Goal: Information Seeking & Learning: Learn about a topic

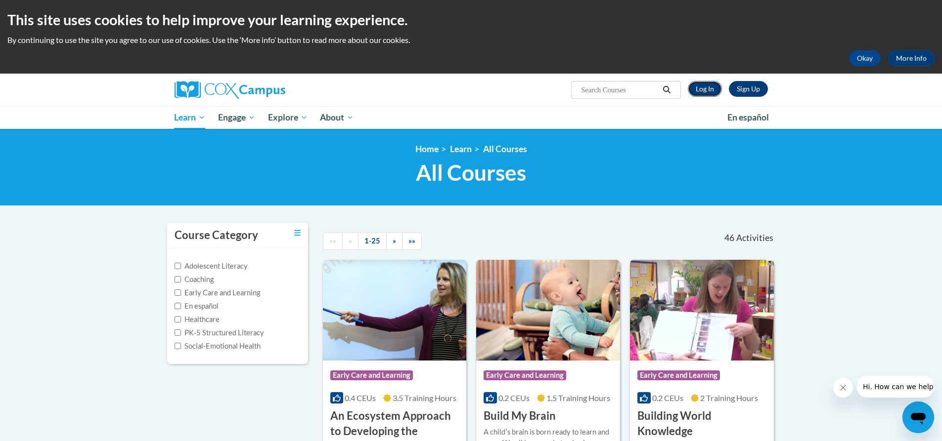
click at [706, 83] on link "Log In" at bounding box center [705, 89] width 34 height 16
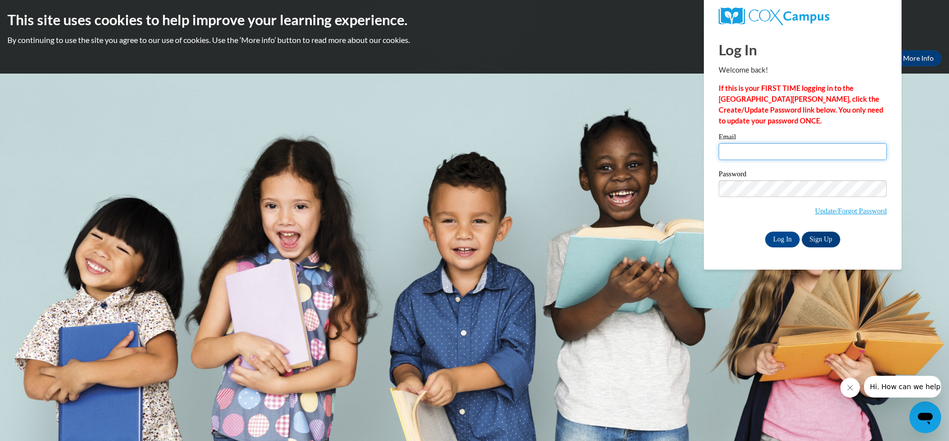
click at [745, 155] on input "Email" at bounding box center [803, 151] width 168 height 17
type input "chadwickfarm374@gmail.com"
click at [793, 245] on input "Log In" at bounding box center [782, 240] width 35 height 16
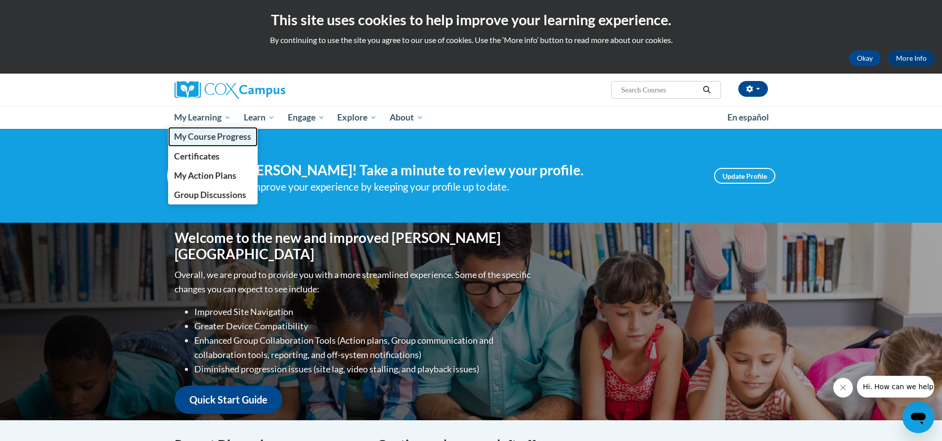
click at [227, 136] on span "My Course Progress" at bounding box center [212, 136] width 77 height 10
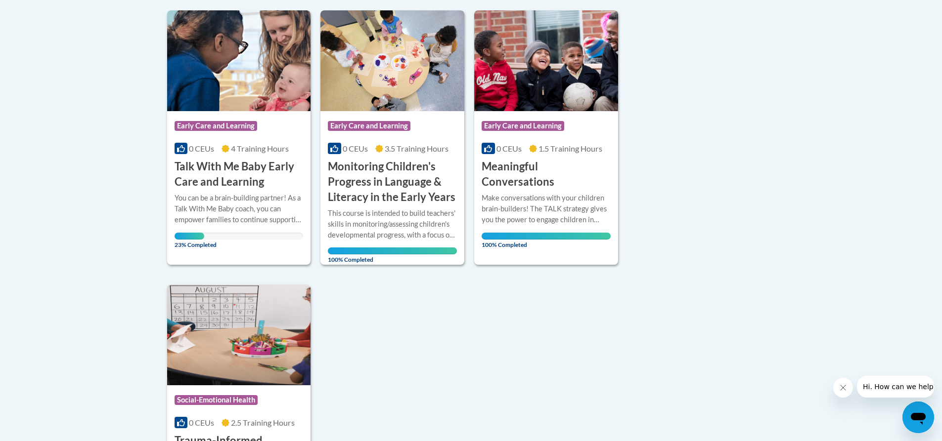
scroll to position [247, 0]
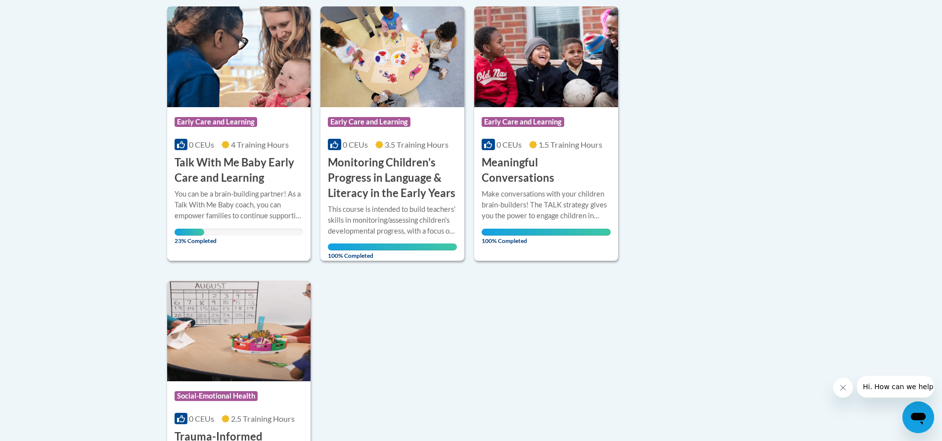
click at [271, 174] on h3 "Talk With Me Baby Early Care and Learning" at bounding box center [238, 170] width 129 height 31
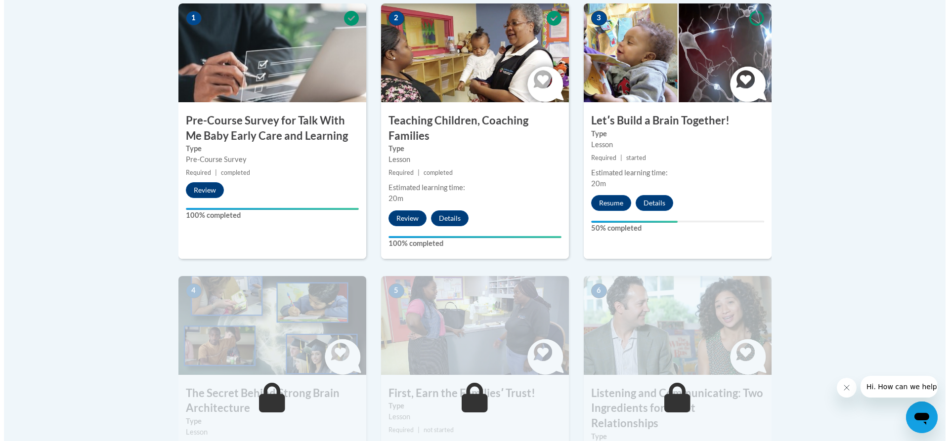
scroll to position [346, 0]
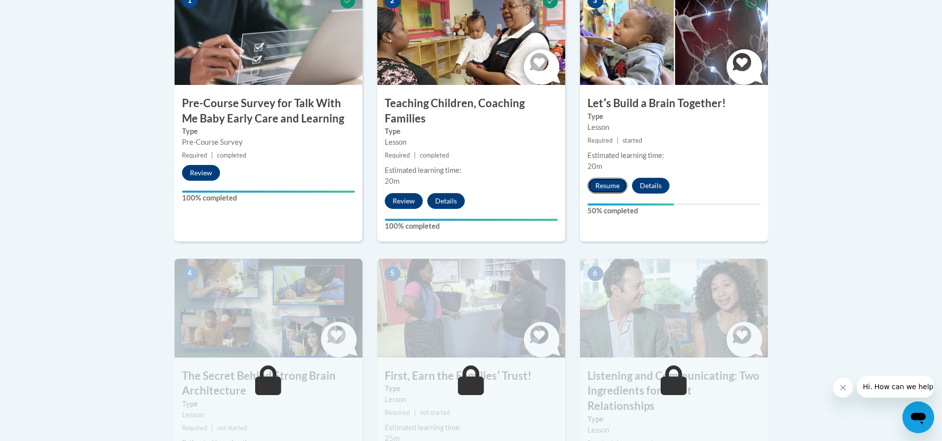
click at [618, 185] on button "Resume" at bounding box center [607, 186] width 40 height 16
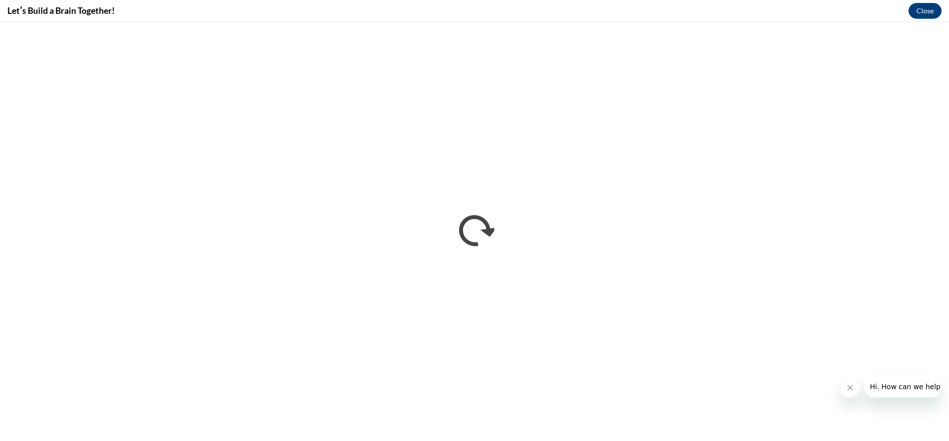
scroll to position [0, 0]
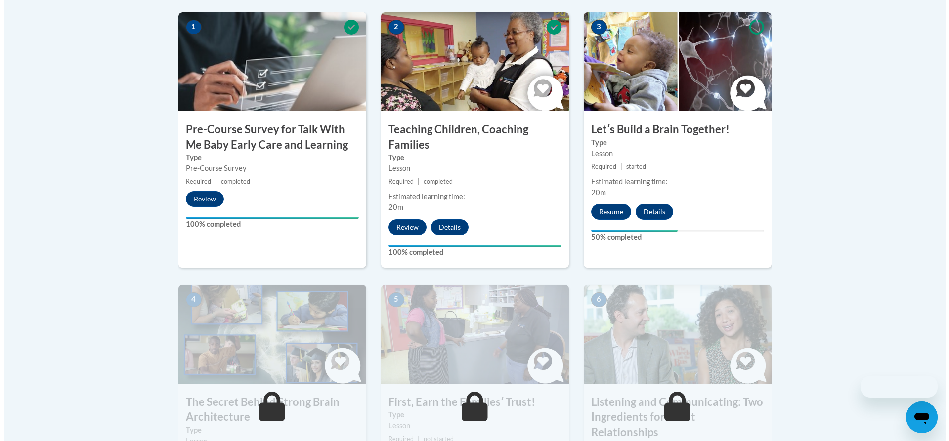
scroll to position [380, 0]
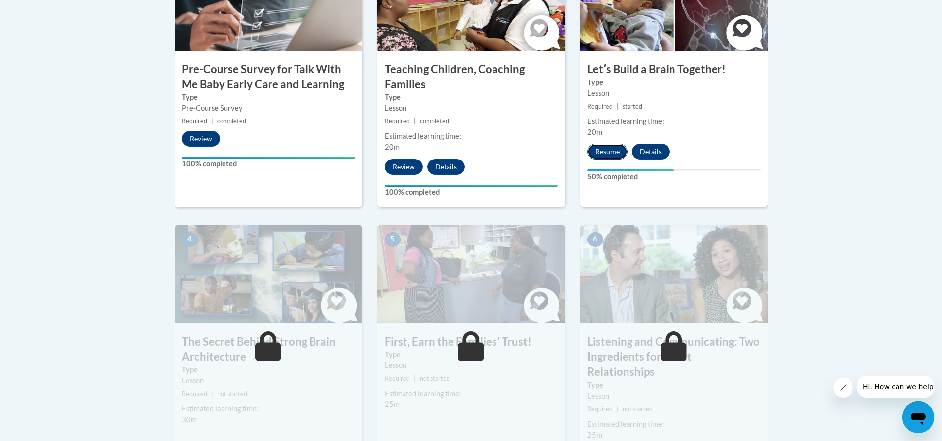
click at [598, 148] on button "Resume" at bounding box center [607, 152] width 40 height 16
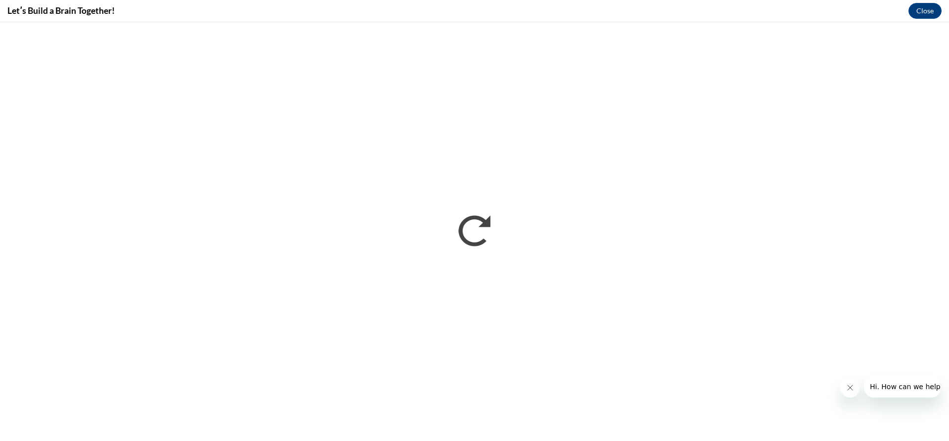
scroll to position [0, 0]
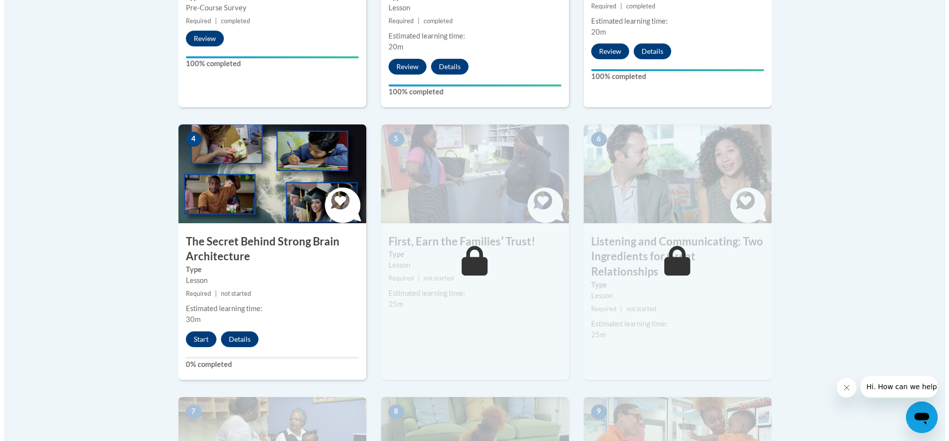
scroll to position [494, 0]
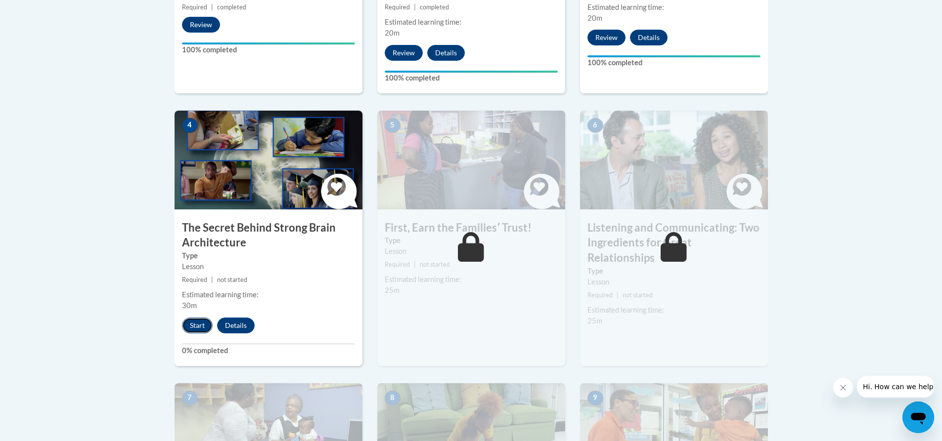
click at [192, 322] on button "Start" at bounding box center [197, 326] width 31 height 16
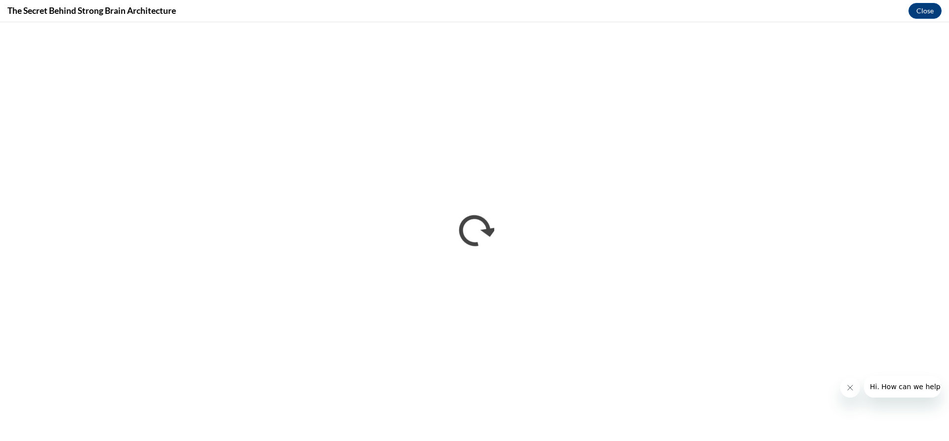
scroll to position [0, 0]
